Goal: Task Accomplishment & Management: Use online tool/utility

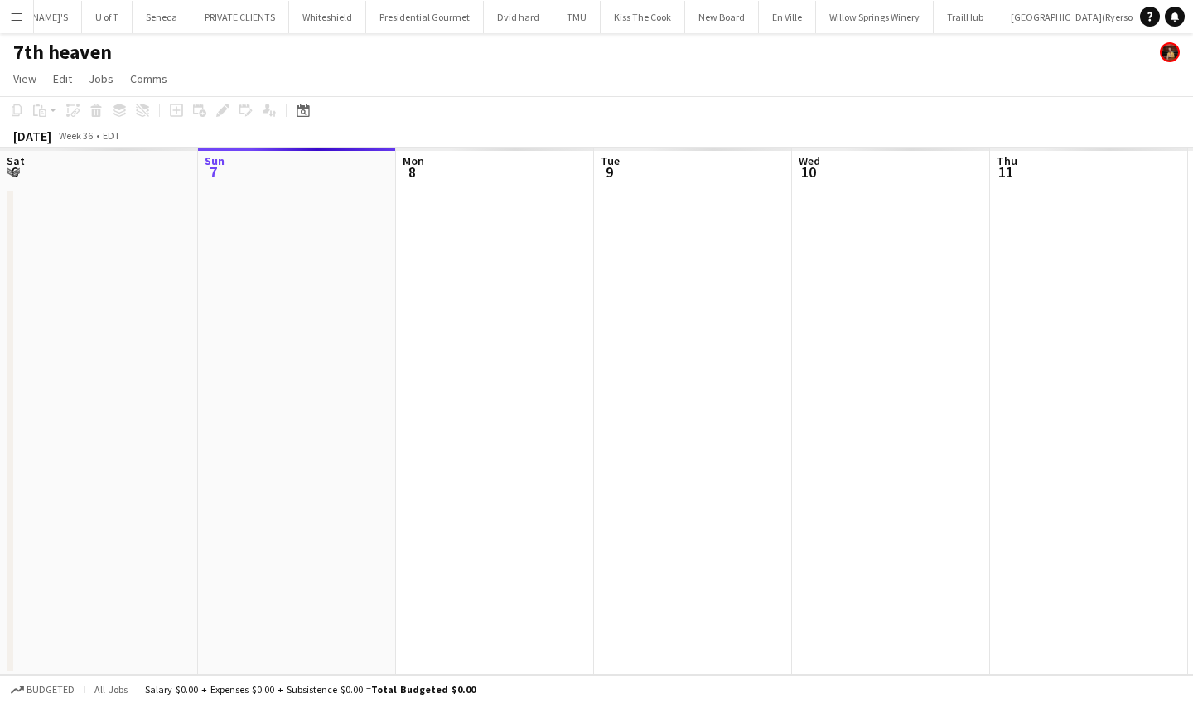
scroll to position [0, 416]
click at [18, 16] on app-icon "Menu" at bounding box center [16, 16] width 13 height 13
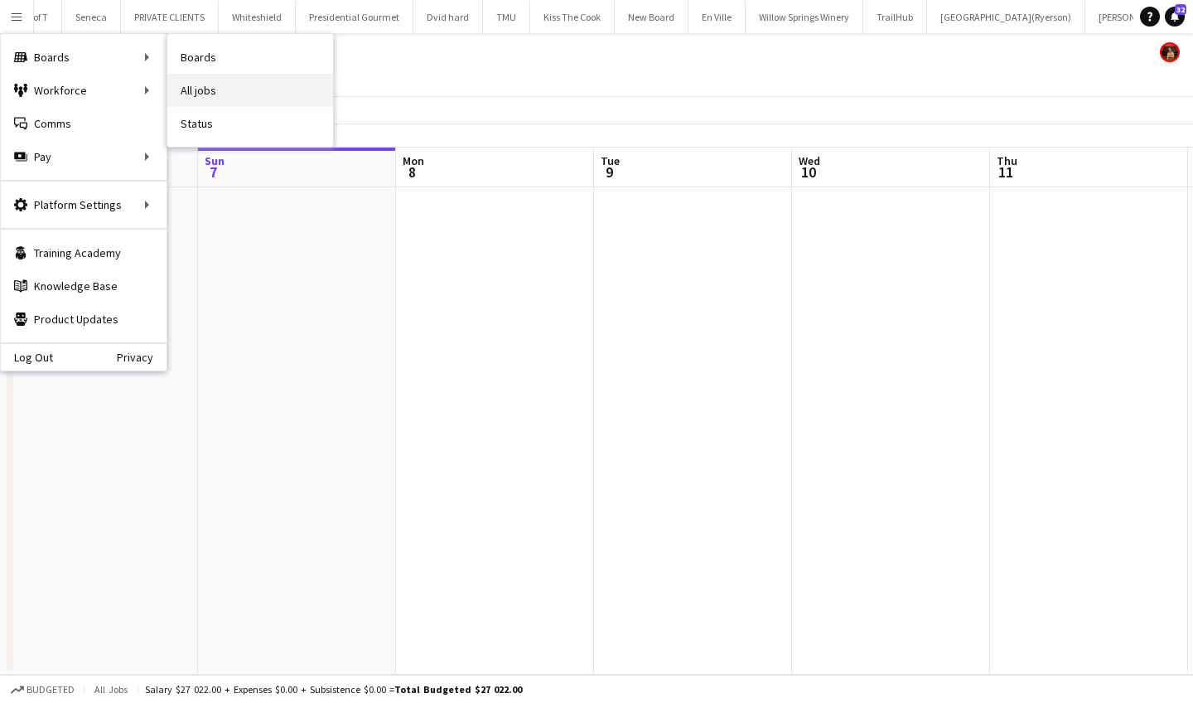
click at [225, 94] on link "All jobs" at bounding box center [250, 90] width 166 height 33
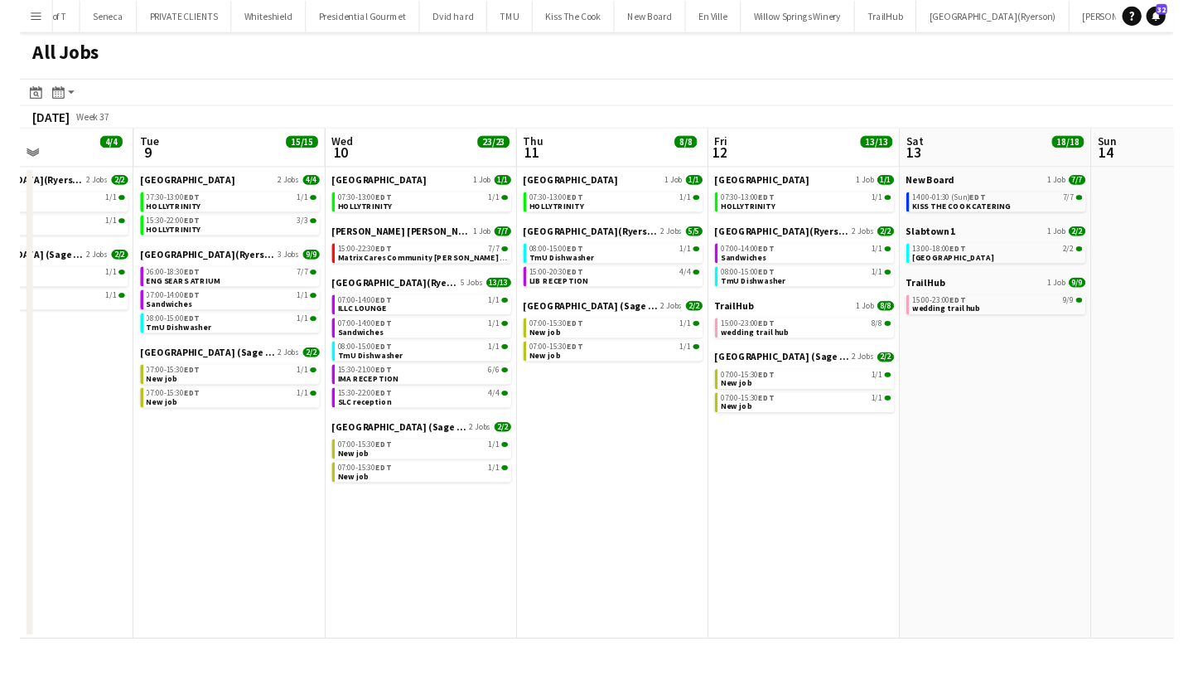
scroll to position [0, 675]
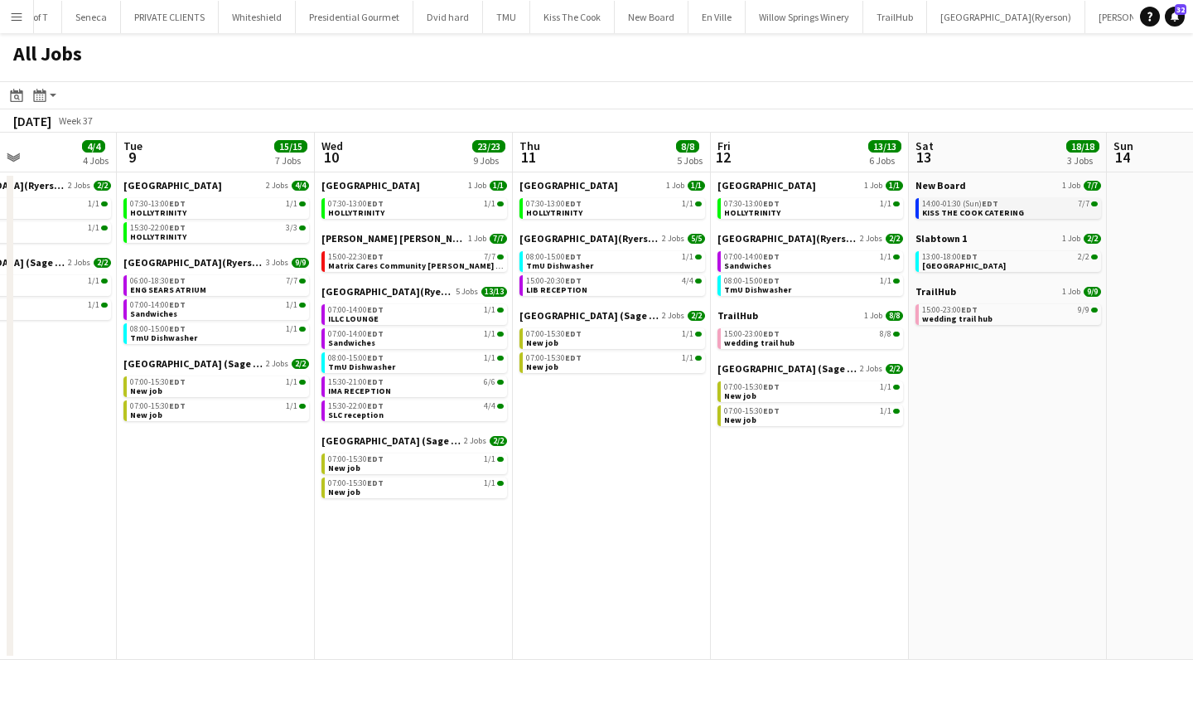
click at [1026, 206] on div "14:00-01:30 (Sun) EDT 7/7" at bounding box center [1010, 204] width 176 height 8
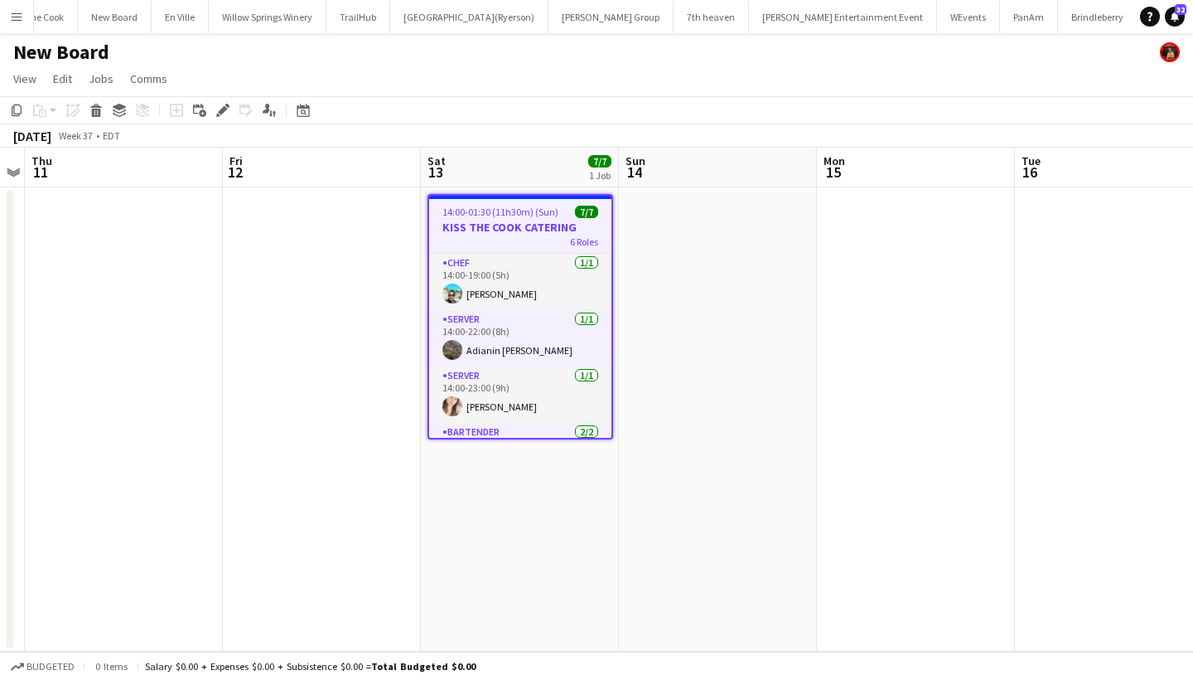
click at [23, 16] on button "Menu" at bounding box center [16, 16] width 33 height 33
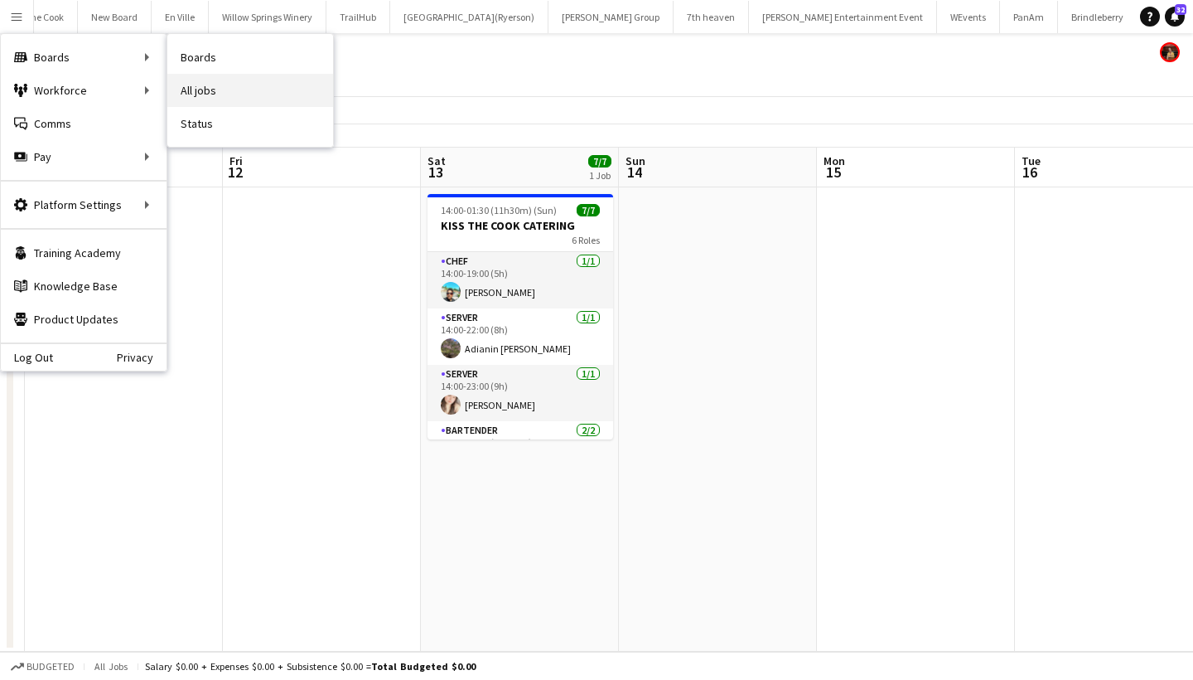
click at [225, 86] on link "All jobs" at bounding box center [250, 90] width 166 height 33
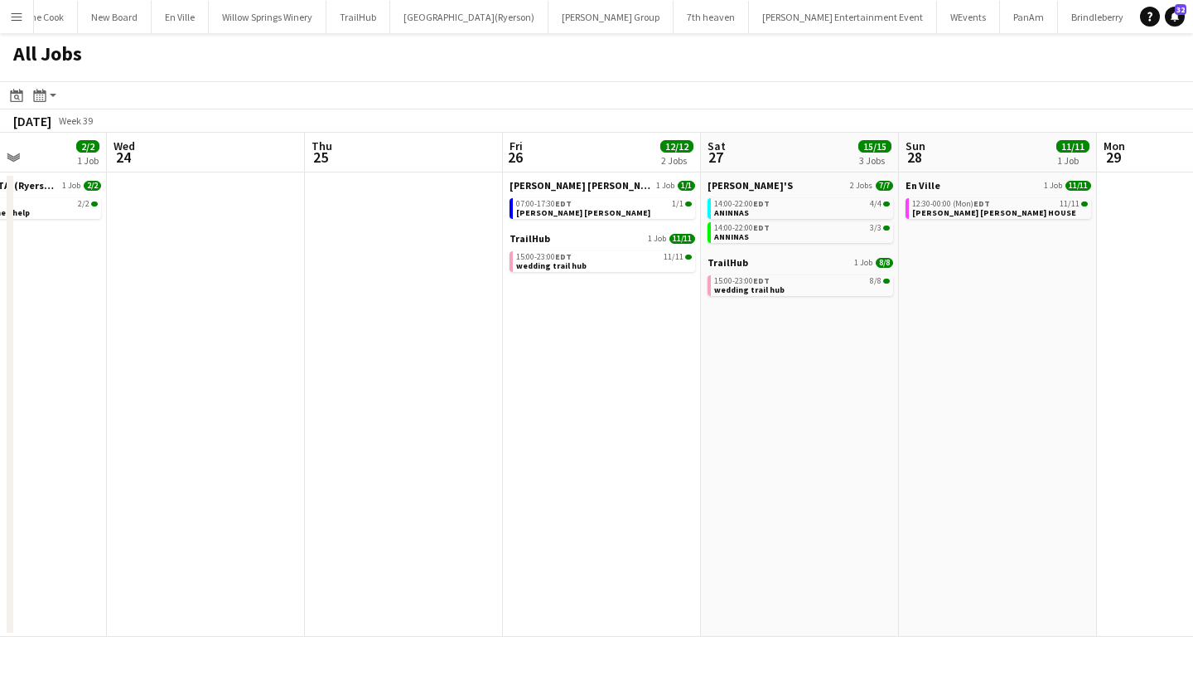
scroll to position [0, 704]
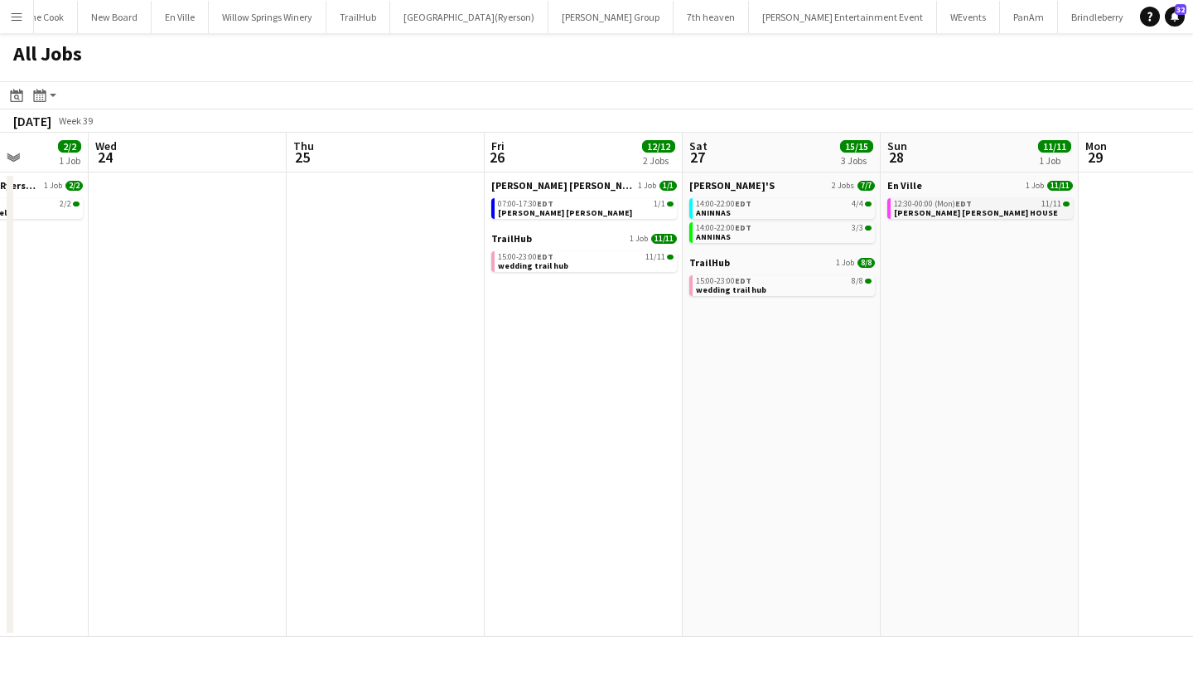
click at [992, 203] on div "12:30-00:00 (Mon) EDT 11/11" at bounding box center [982, 204] width 176 height 8
